Goal: Task Accomplishment & Management: Use online tool/utility

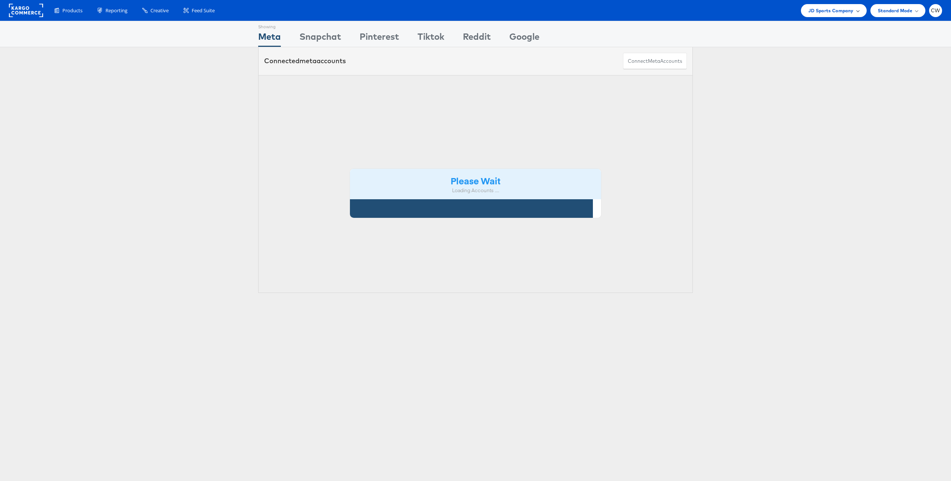
click at [823, 13] on span "JD Sports Company" at bounding box center [830, 11] width 45 height 8
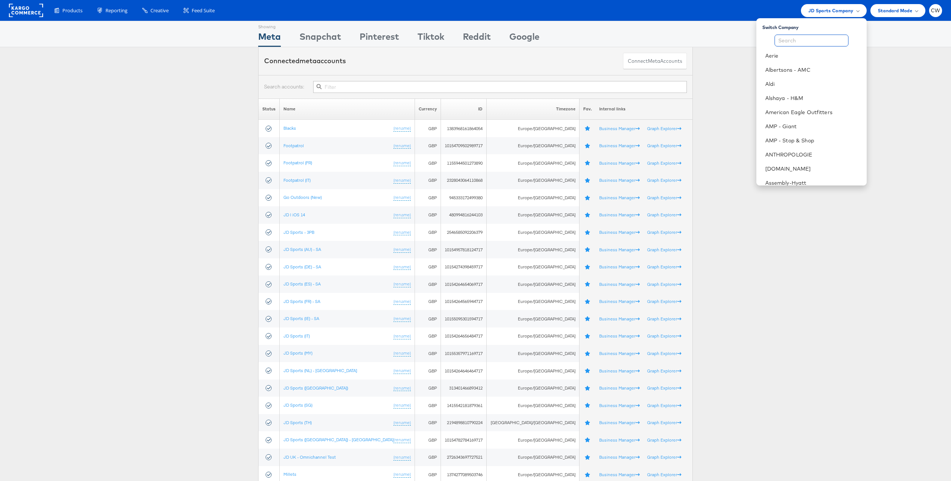
click at [810, 42] on input "text" at bounding box center [811, 41] width 74 height 12
type input "s"
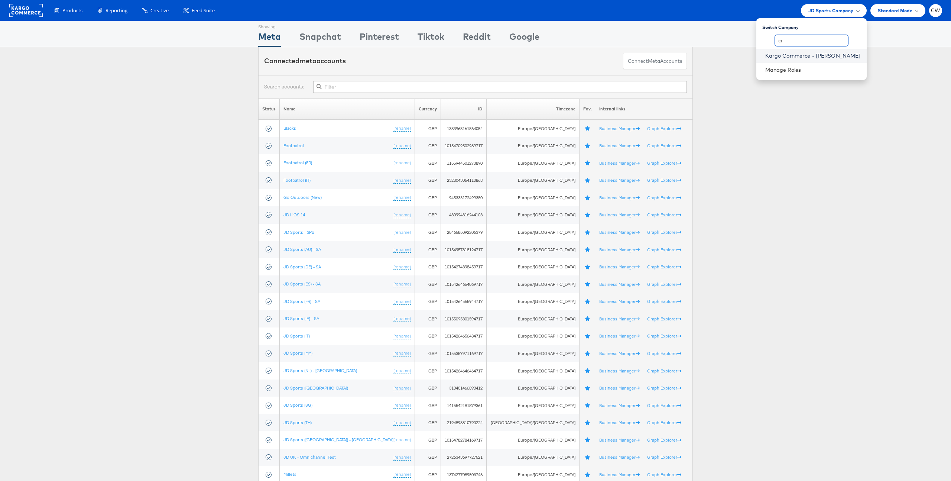
type input "cr"
click at [827, 55] on link "Kargo Commerce - [PERSON_NAME]" at bounding box center [812, 55] width 95 height 7
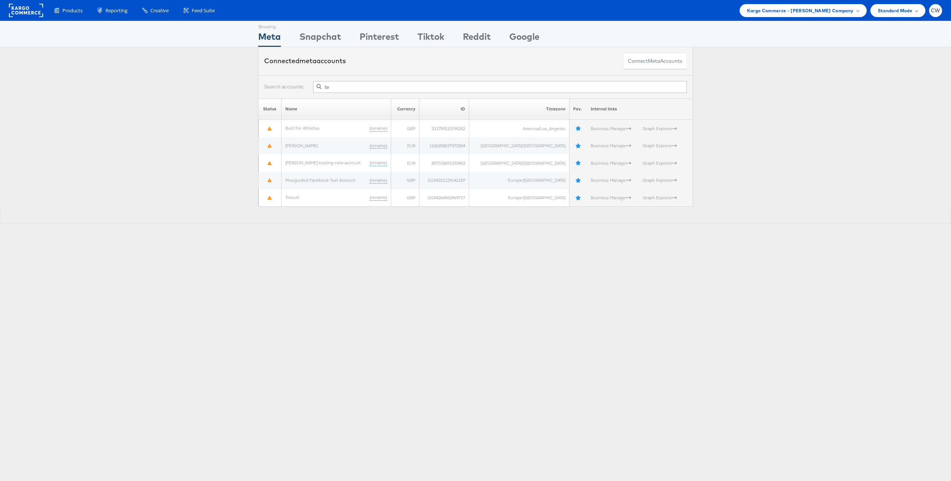
type input "t"
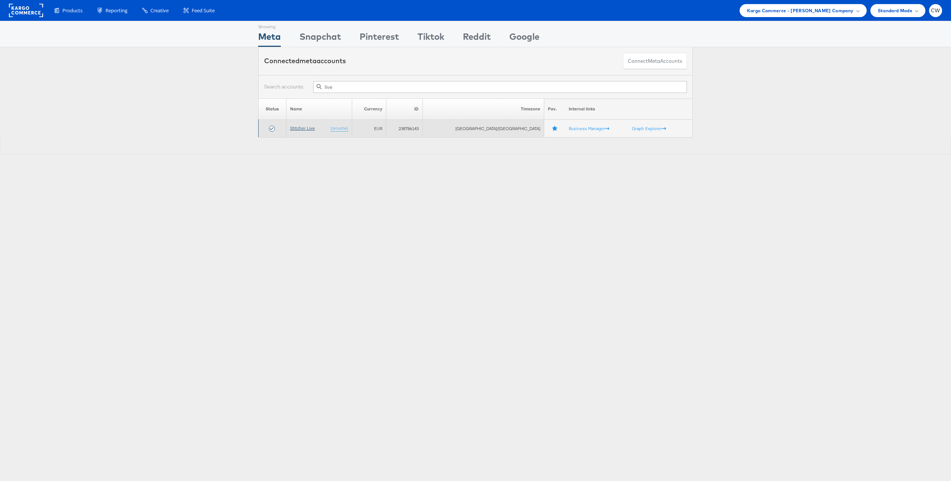
type input "live"
click at [310, 126] on link "Stitcher Live" at bounding box center [302, 128] width 25 height 6
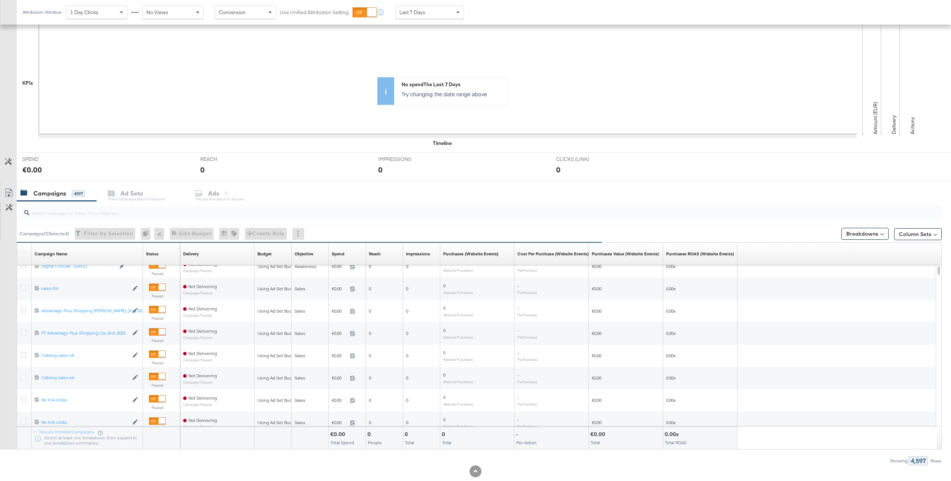
scroll to position [157, 0]
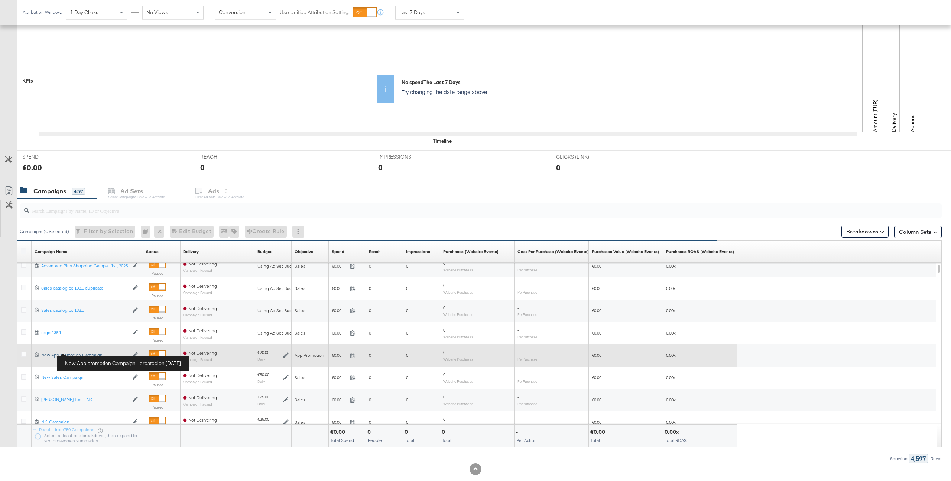
click at [85, 353] on div "New App promotion Campaign New App promotion Campaign" at bounding box center [84, 355] width 87 height 6
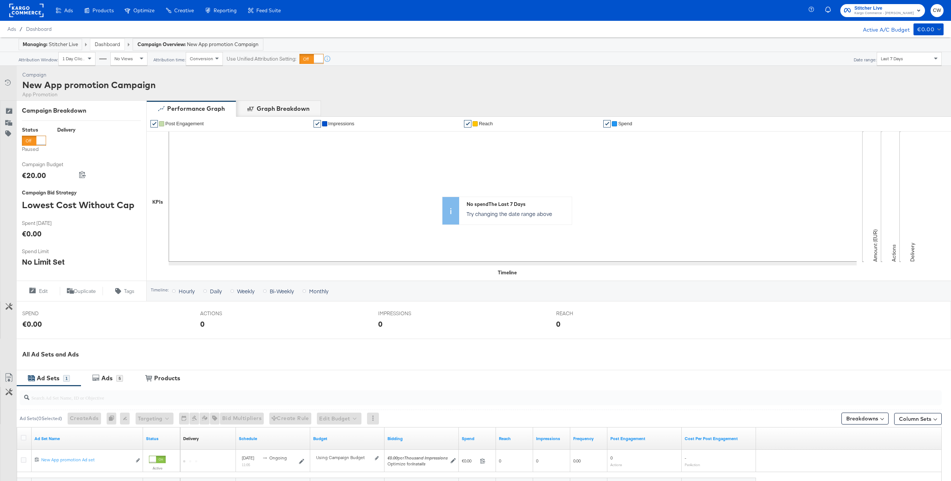
scroll to position [87, 0]
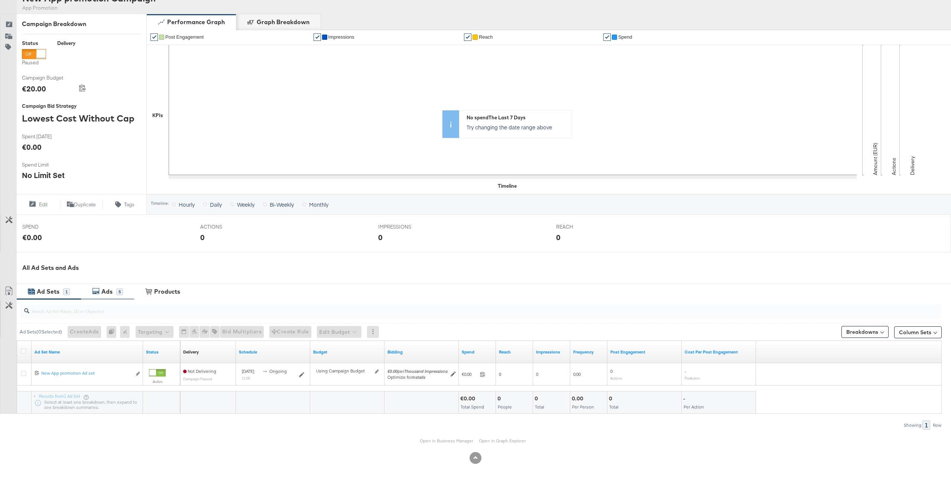
click at [118, 293] on div "5" at bounding box center [119, 291] width 7 height 7
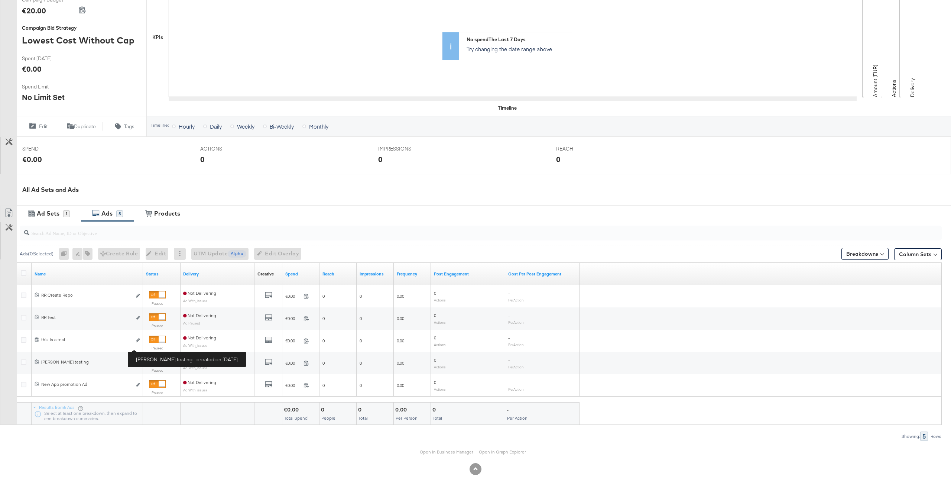
scroll to position [176, 0]
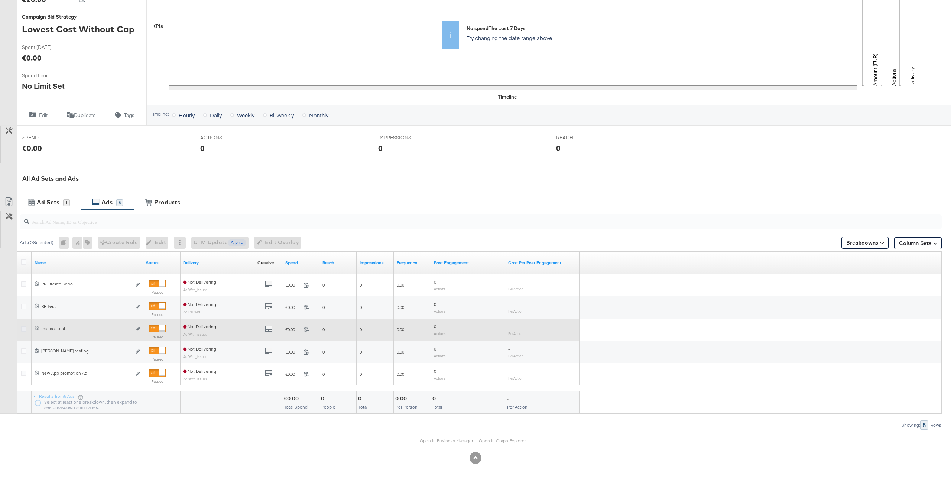
click at [25, 327] on icon at bounding box center [24, 329] width 6 height 6
click at [0, 0] on input "checkbox" at bounding box center [0, 0] width 0 height 0
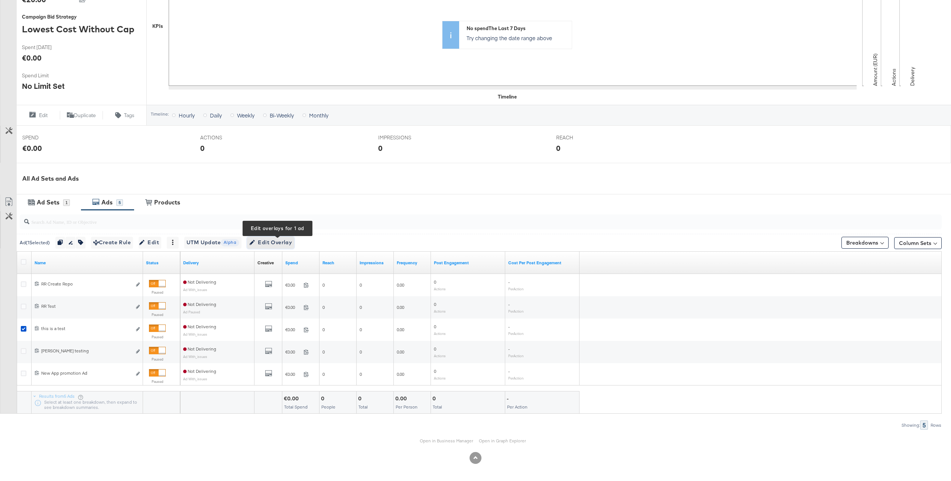
click at [292, 246] on span "Edit Overlay Edit overlays for 1 ad" at bounding box center [270, 242] width 43 height 9
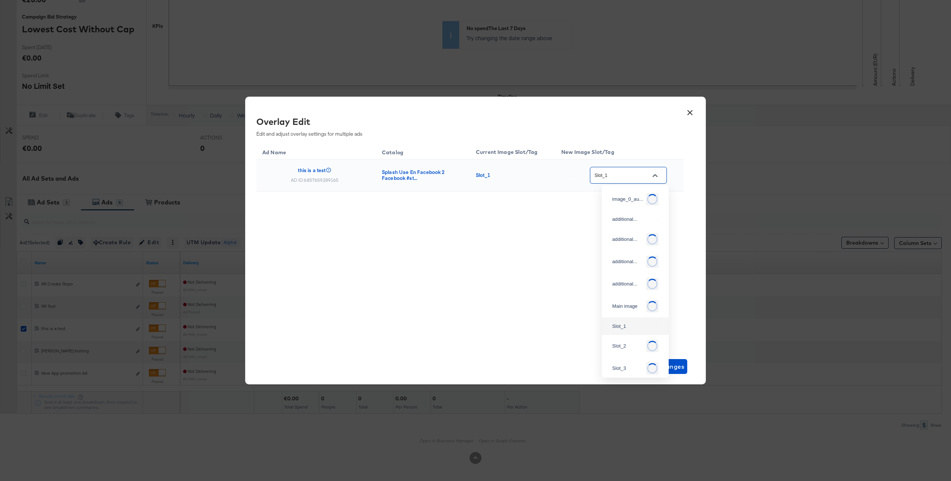
click at [629, 175] on input "Slot_1" at bounding box center [622, 175] width 59 height 9
click at [625, 327] on div "Slot_2" at bounding box center [635, 320] width 55 height 13
type input "Slot_2"
click at [654, 369] on span "Save Changes" at bounding box center [662, 366] width 43 height 10
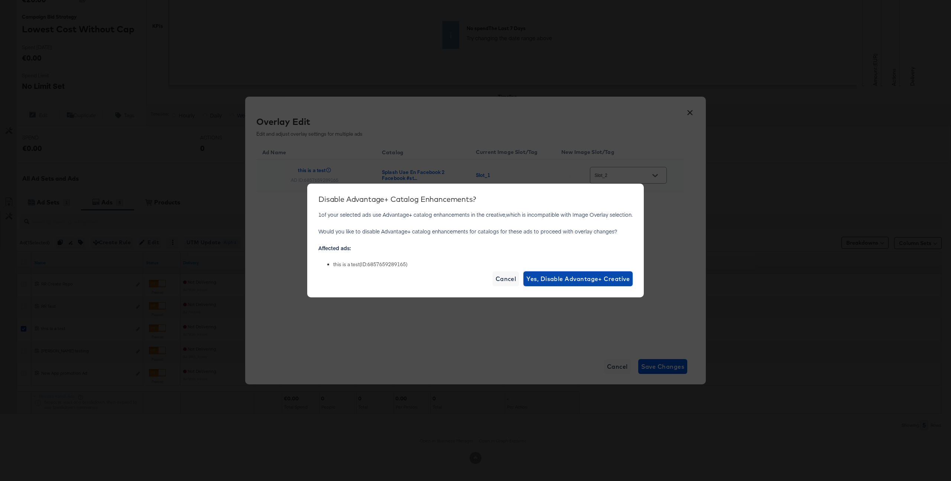
click at [586, 280] on span "Yes, Disable Advantage+ Creative" at bounding box center [577, 278] width 103 height 10
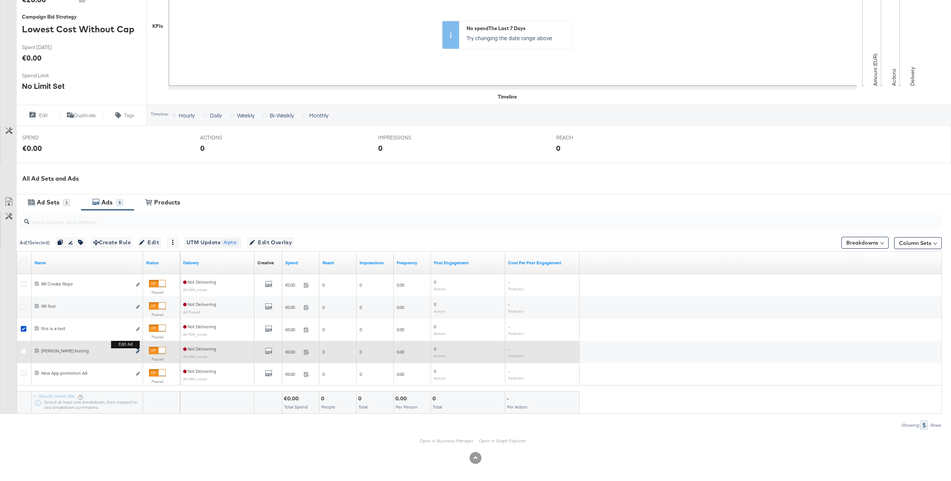
click at [139, 349] on button "Edit ad" at bounding box center [138, 352] width 4 height 8
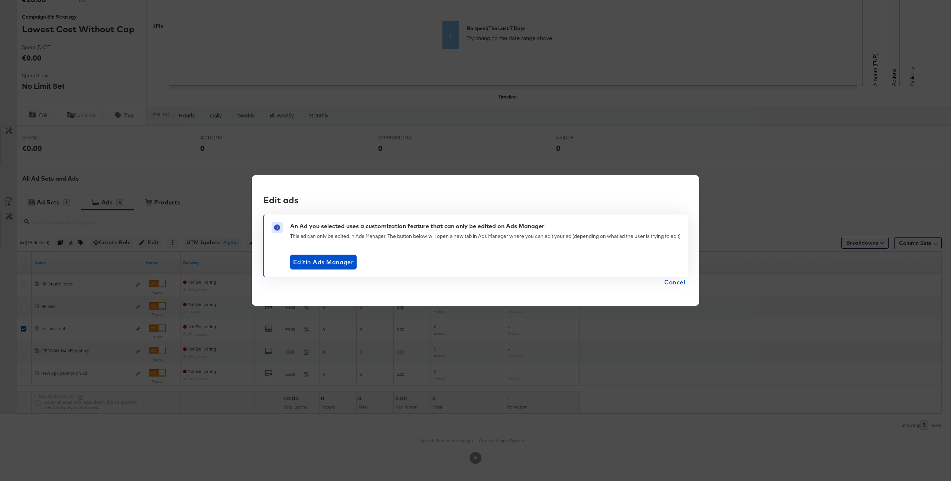
click at [397, 149] on div "Edit ads An Ad you selected uses a customization feature that can only be edite…" at bounding box center [475, 240] width 951 height 481
click at [85, 333] on div "Edit ads An Ad you selected uses a customization feature that can only be edite…" at bounding box center [475, 240] width 951 height 481
click at [674, 283] on span "Cancel" at bounding box center [674, 282] width 21 height 10
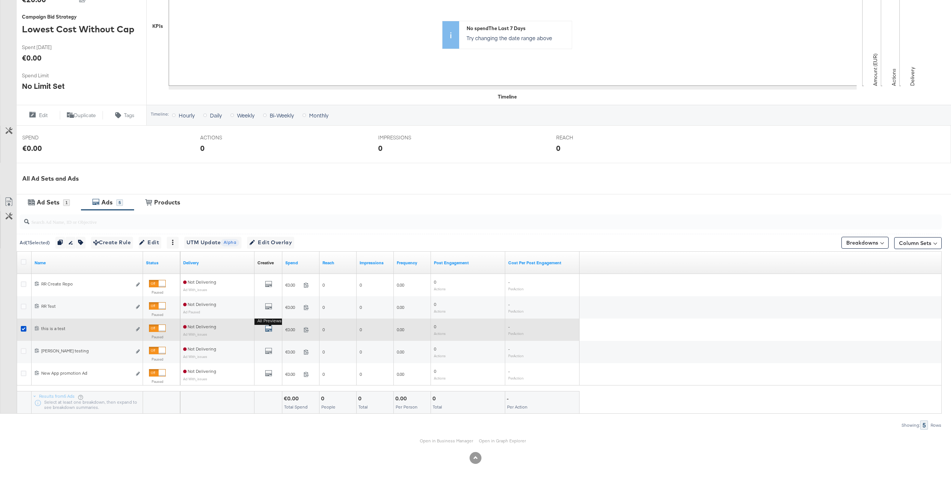
click at [266, 328] on icon "default" at bounding box center [268, 328] width 7 height 7
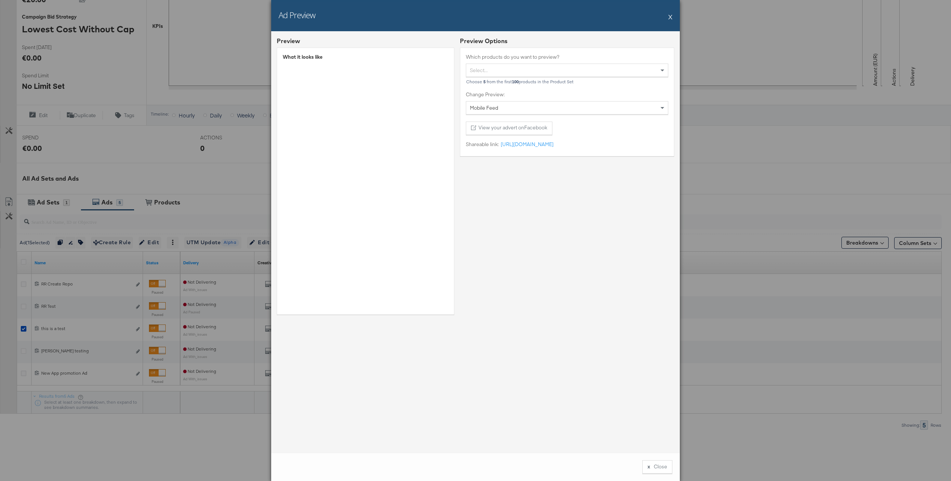
click at [672, 16] on button "X" at bounding box center [670, 16] width 4 height 15
